Goal: Task Accomplishment & Management: Manage account settings

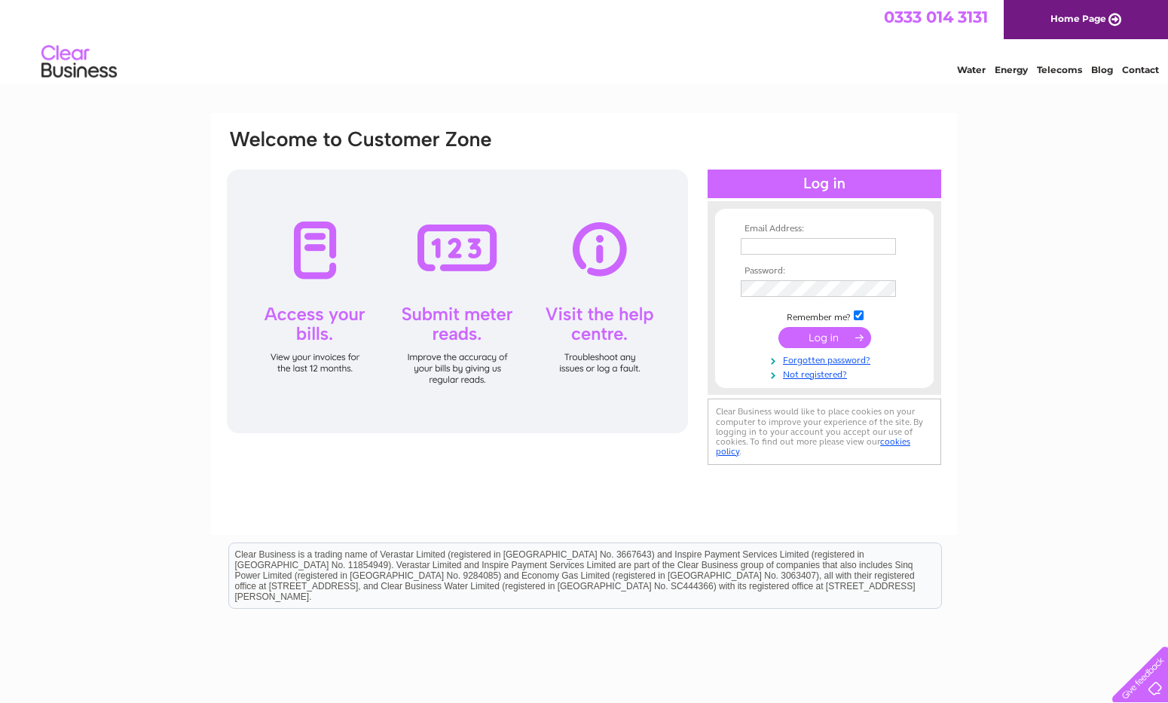
type input "roxanne@acerplant.co.uk"
click at [845, 339] on body "Email Address: roxanne@acerplant.co.uk Password: Forgotten password?" at bounding box center [584, 402] width 1168 height 804
click at [795, 338] on input "submit" at bounding box center [824, 337] width 93 height 21
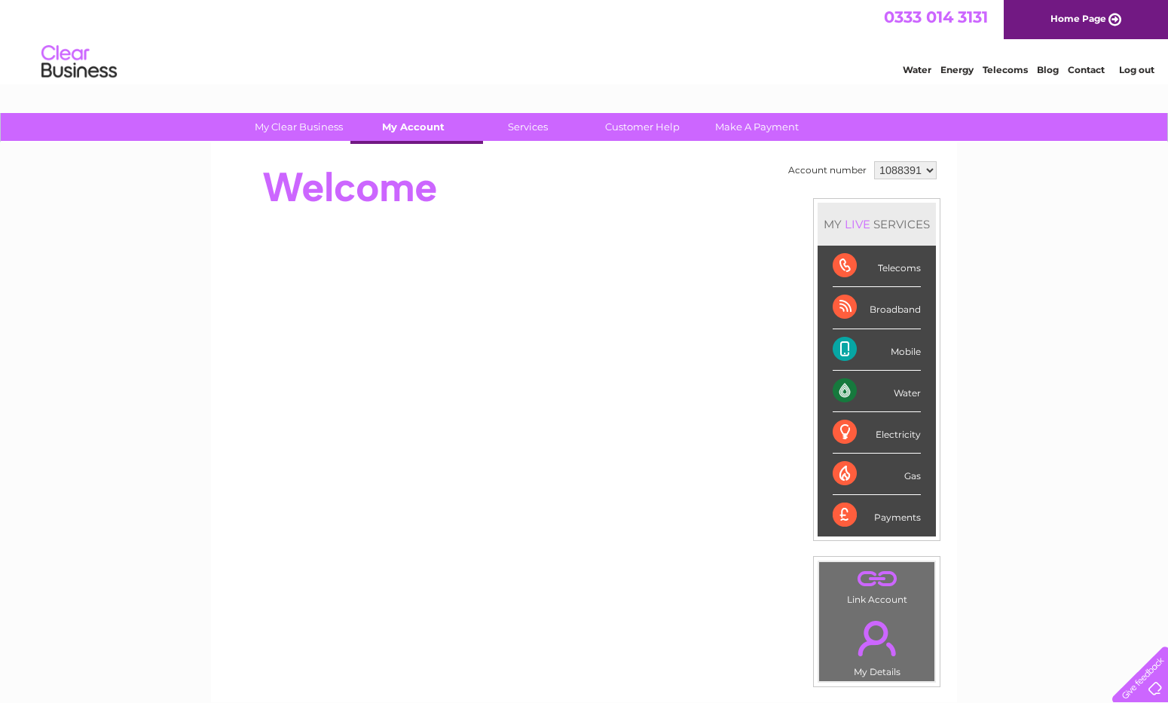
click at [393, 128] on link "My Account" at bounding box center [413, 127] width 124 height 28
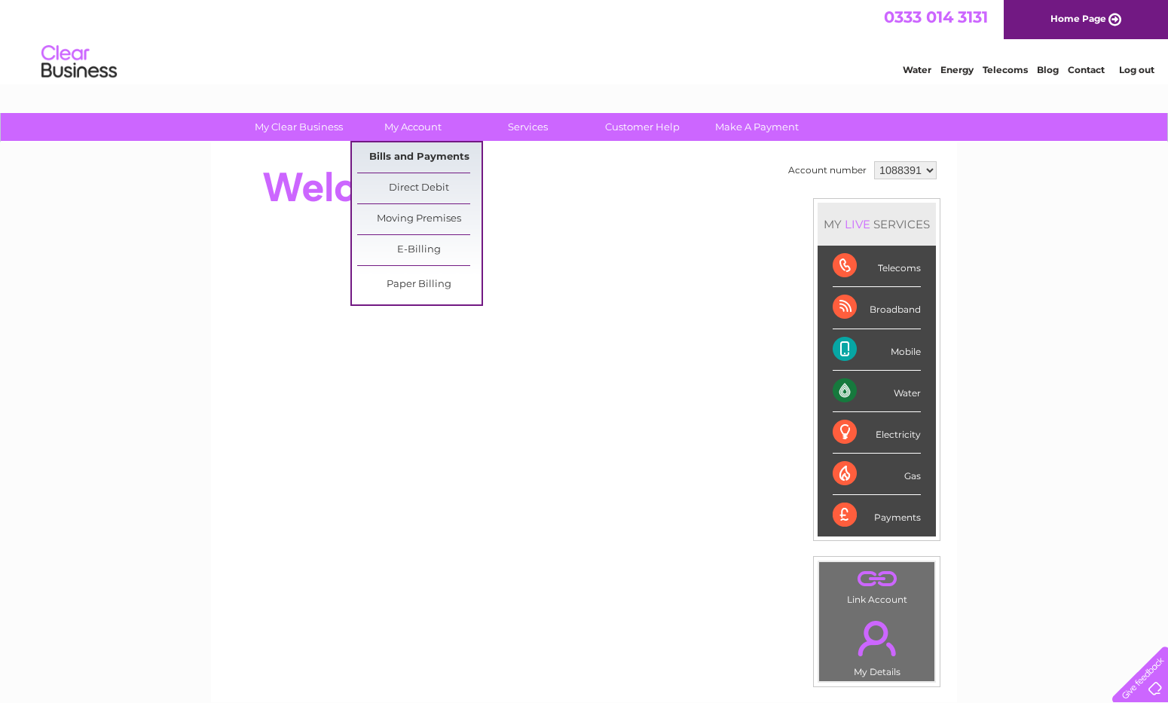
click at [398, 170] on link "Bills and Payments" at bounding box center [419, 157] width 124 height 30
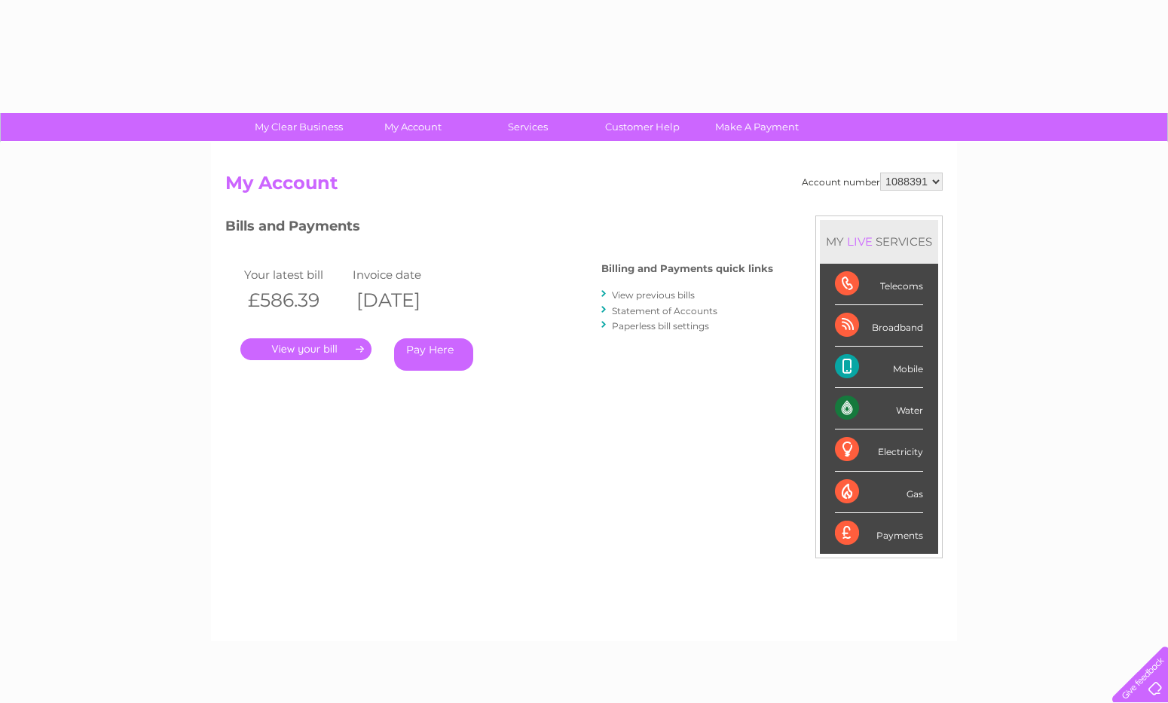
click at [647, 289] on link "View previous bills" at bounding box center [653, 294] width 83 height 11
